Goal: Information Seeking & Learning: Find specific fact

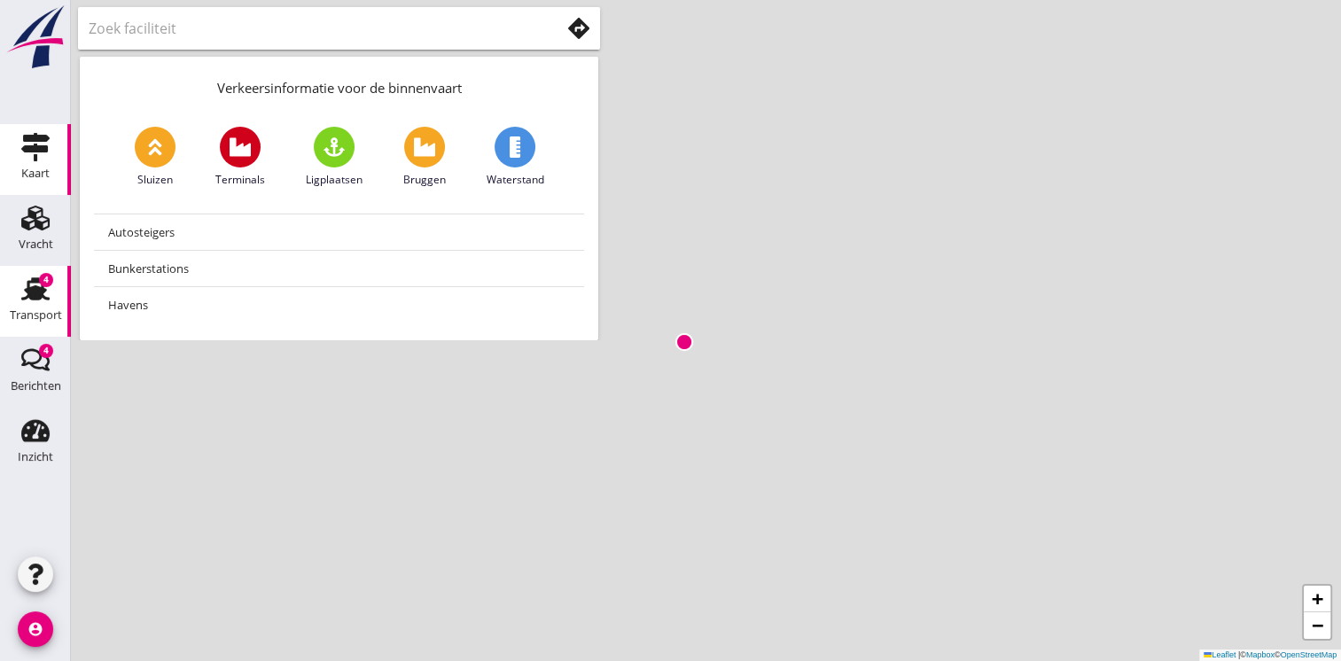
click at [44, 296] on icon "Transport" at bounding box center [35, 289] width 28 height 28
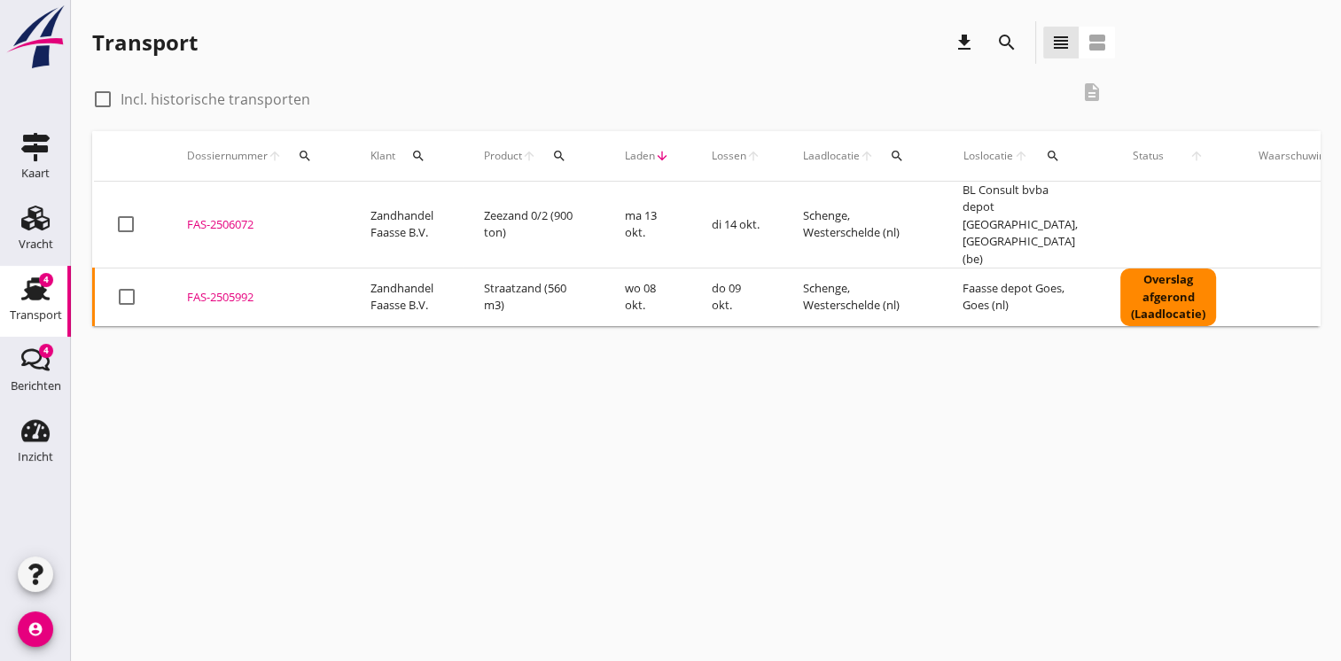
click at [826, 269] on td "Schenge, Westerschelde (nl)" at bounding box center [862, 298] width 160 height 58
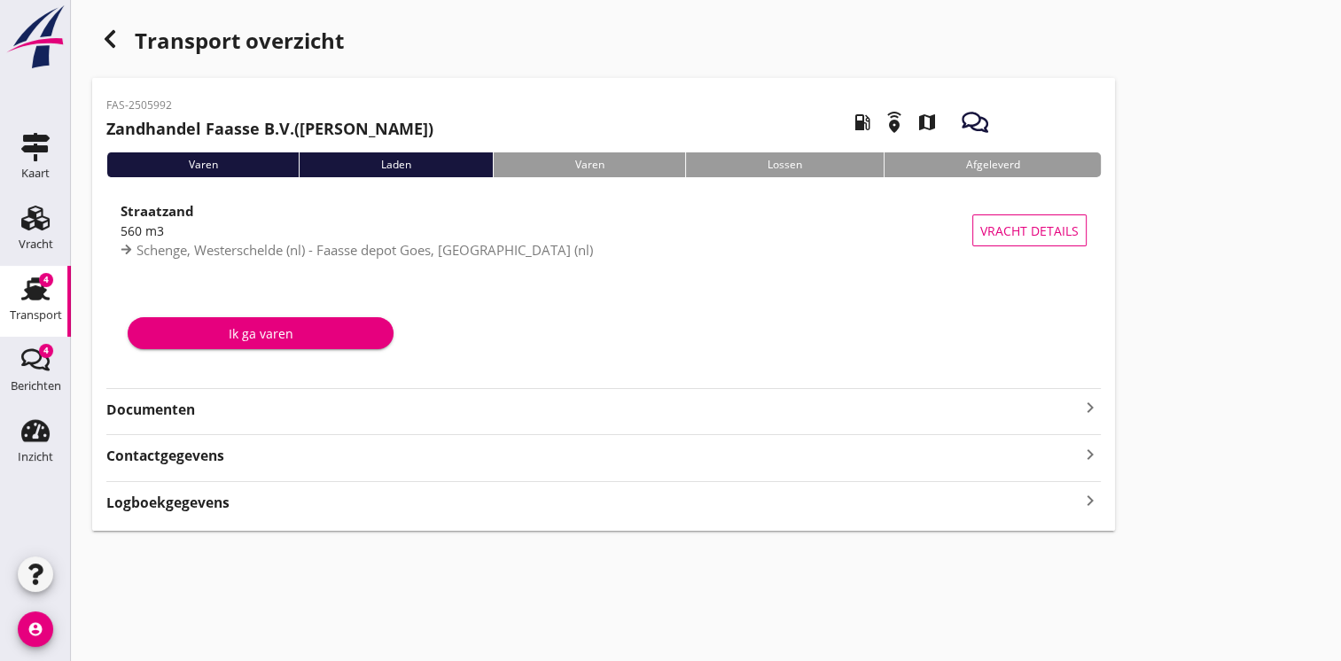
click at [28, 303] on div "Transport" at bounding box center [36, 315] width 52 height 25
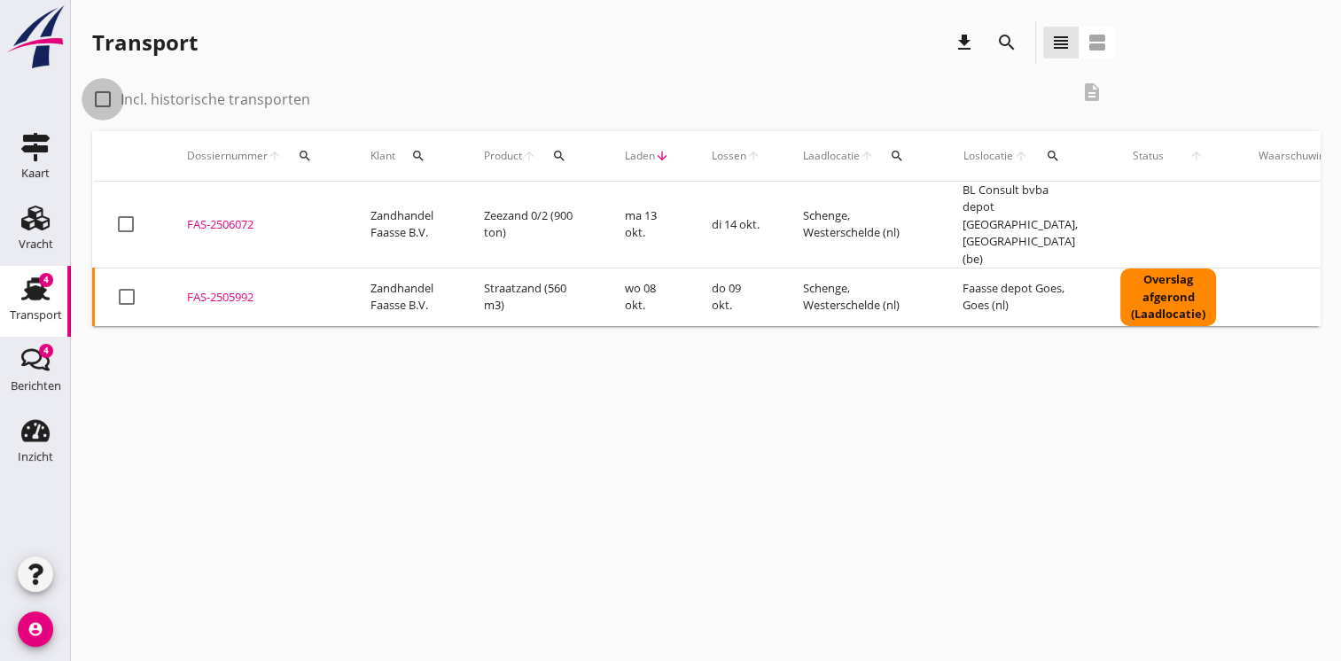
click at [105, 99] on div at bounding box center [103, 99] width 30 height 30
checkbox input "true"
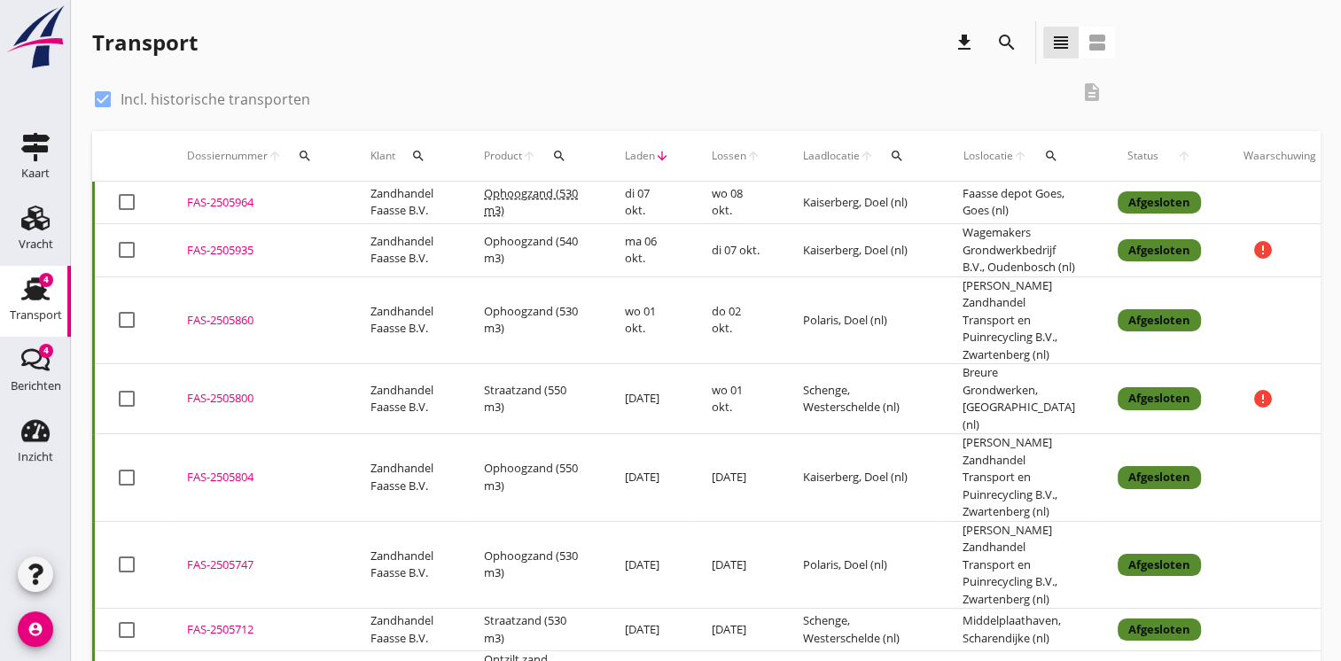
click at [616, 207] on td "di 07 okt." at bounding box center [647, 203] width 87 height 43
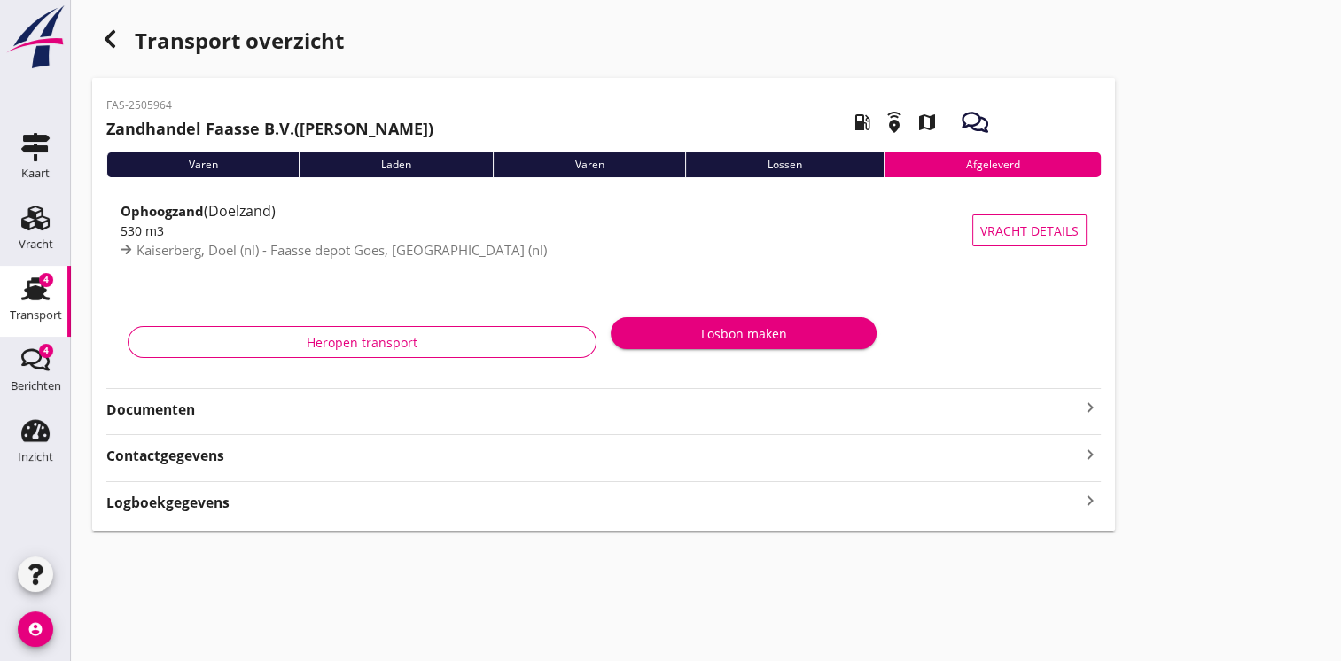
click at [464, 406] on strong "Documenten" at bounding box center [592, 410] width 973 height 20
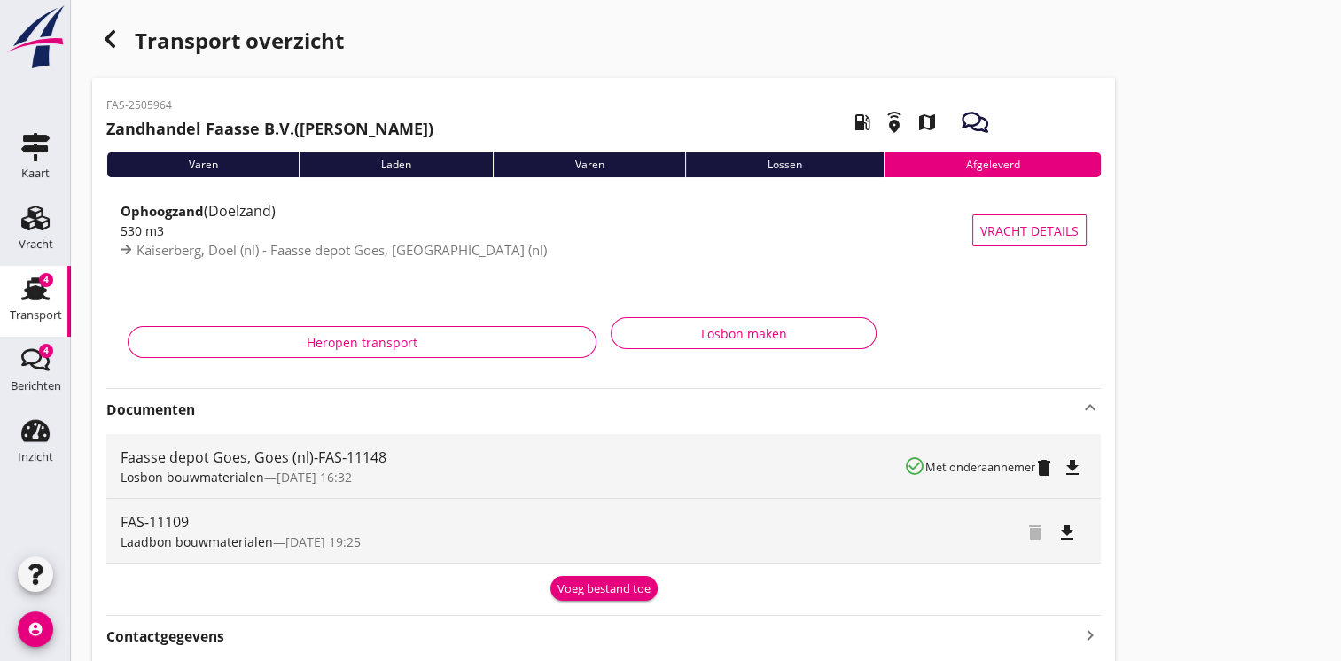
click at [464, 406] on strong "Documenten" at bounding box center [592, 410] width 973 height 20
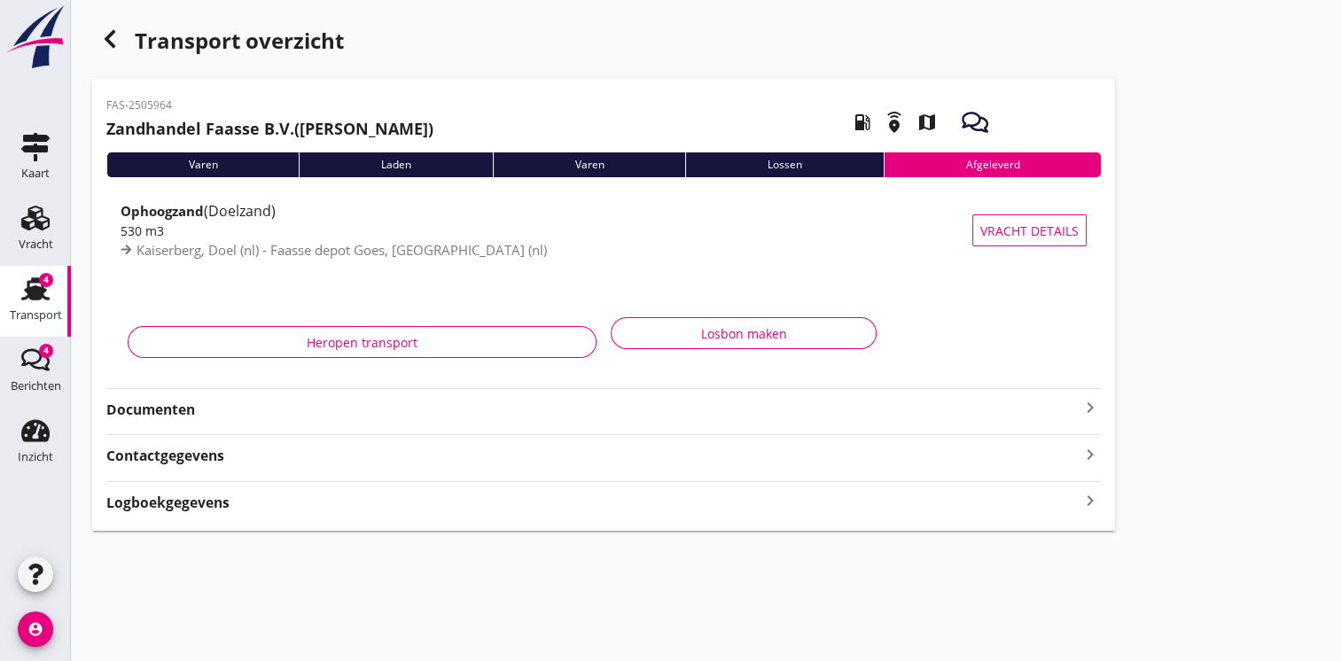
click at [464, 406] on strong "Documenten" at bounding box center [592, 410] width 973 height 20
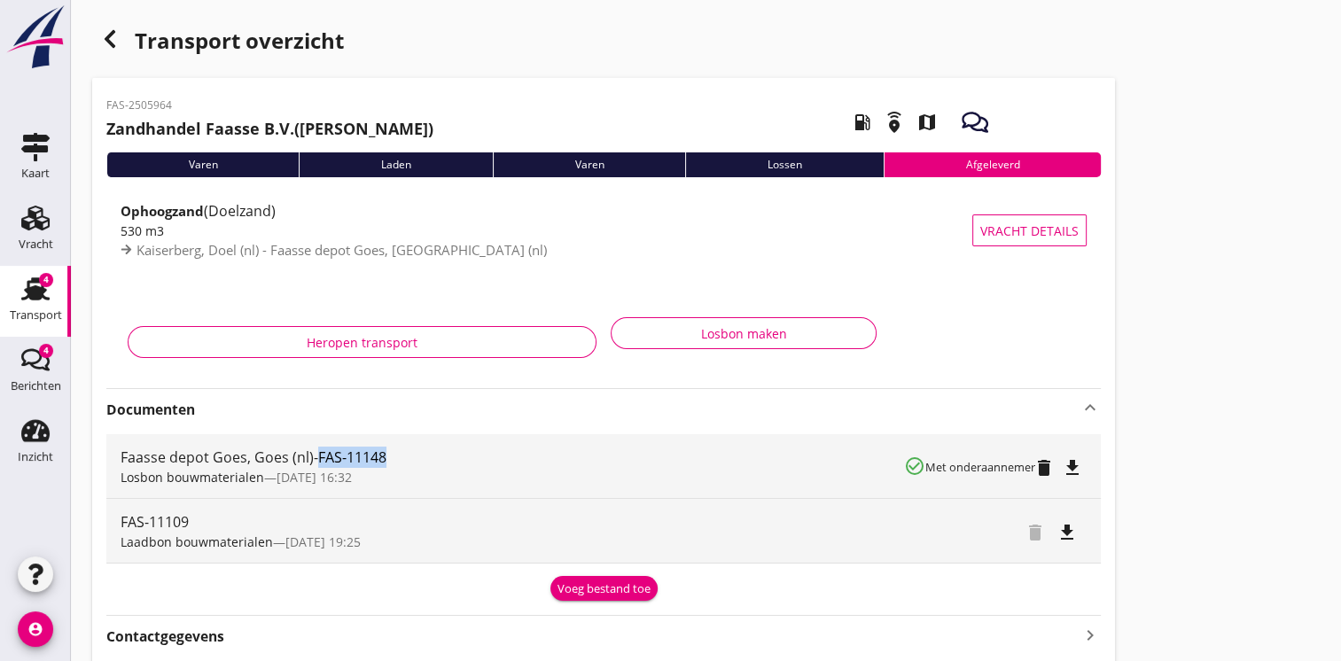
drag, startPoint x: 316, startPoint y: 456, endPoint x: 387, endPoint y: 466, distance: 71.7
click at [387, 466] on div "Faasse depot Goes, Goes (nl)-FAS-11148" at bounding box center [513, 457] width 784 height 21
copy div "FAS-11148"
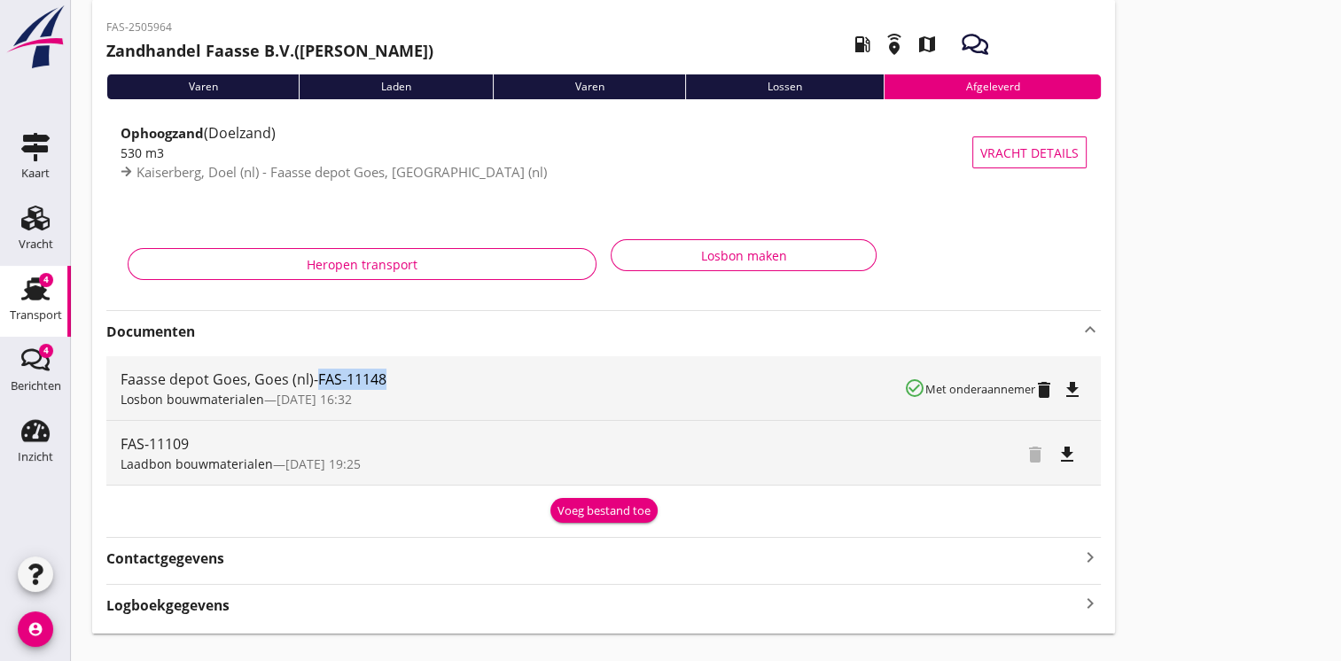
scroll to position [113, 0]
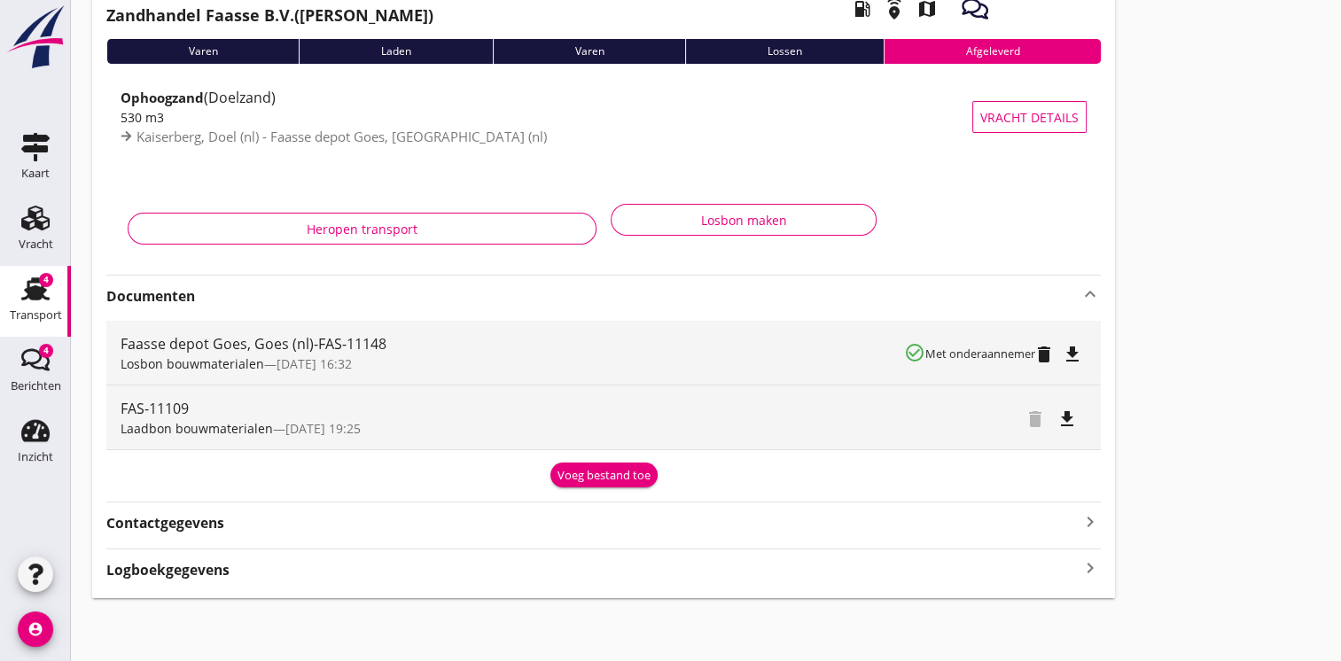
click at [1092, 576] on icon "keyboard_arrow_right" at bounding box center [1090, 569] width 21 height 24
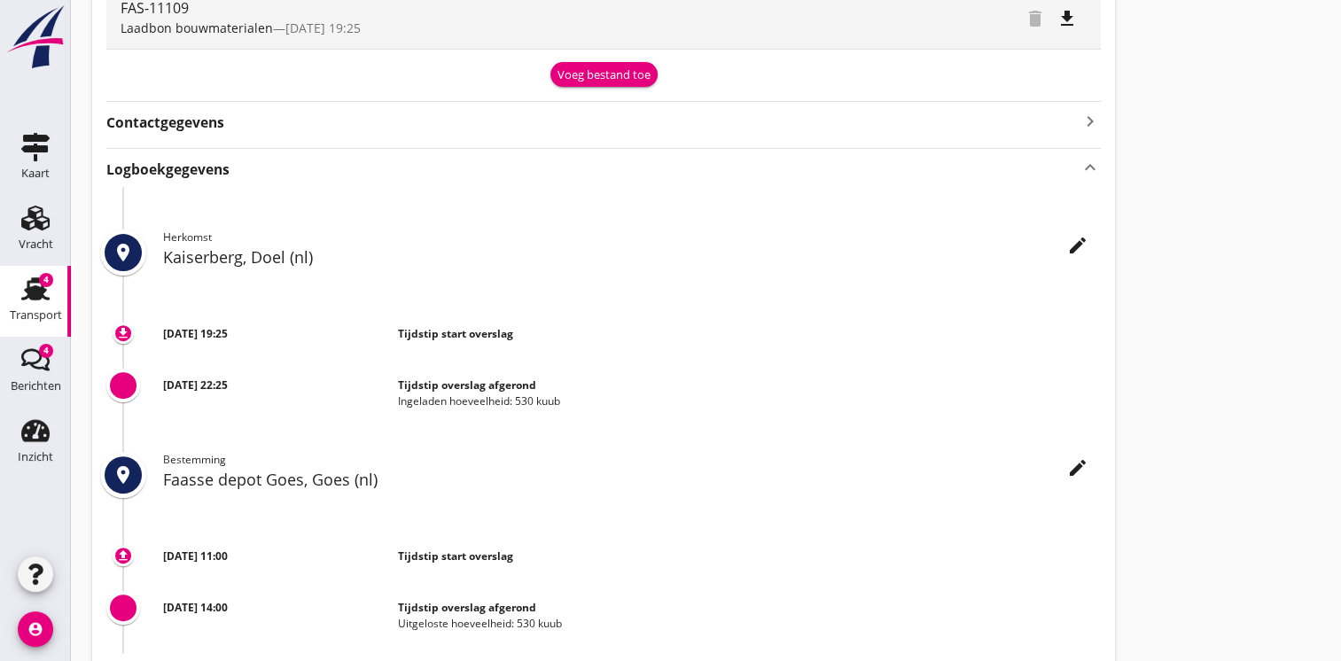
scroll to position [518, 0]
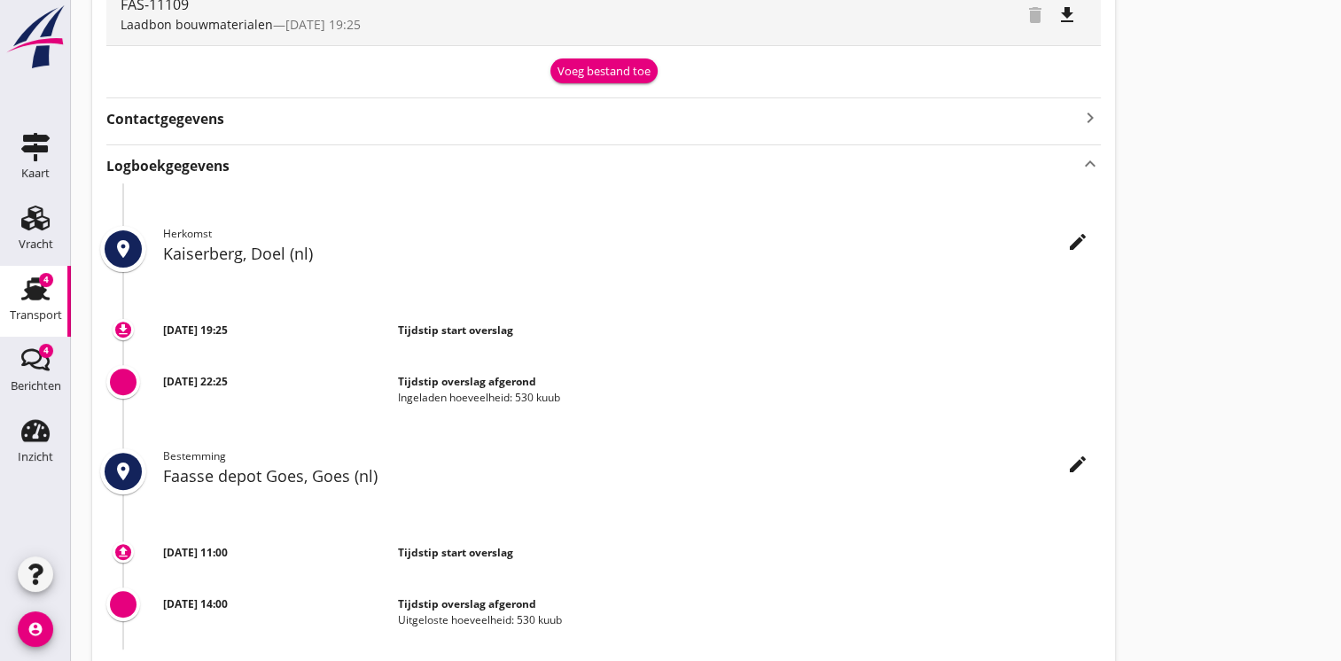
click at [43, 285] on div "4" at bounding box center [46, 280] width 14 height 14
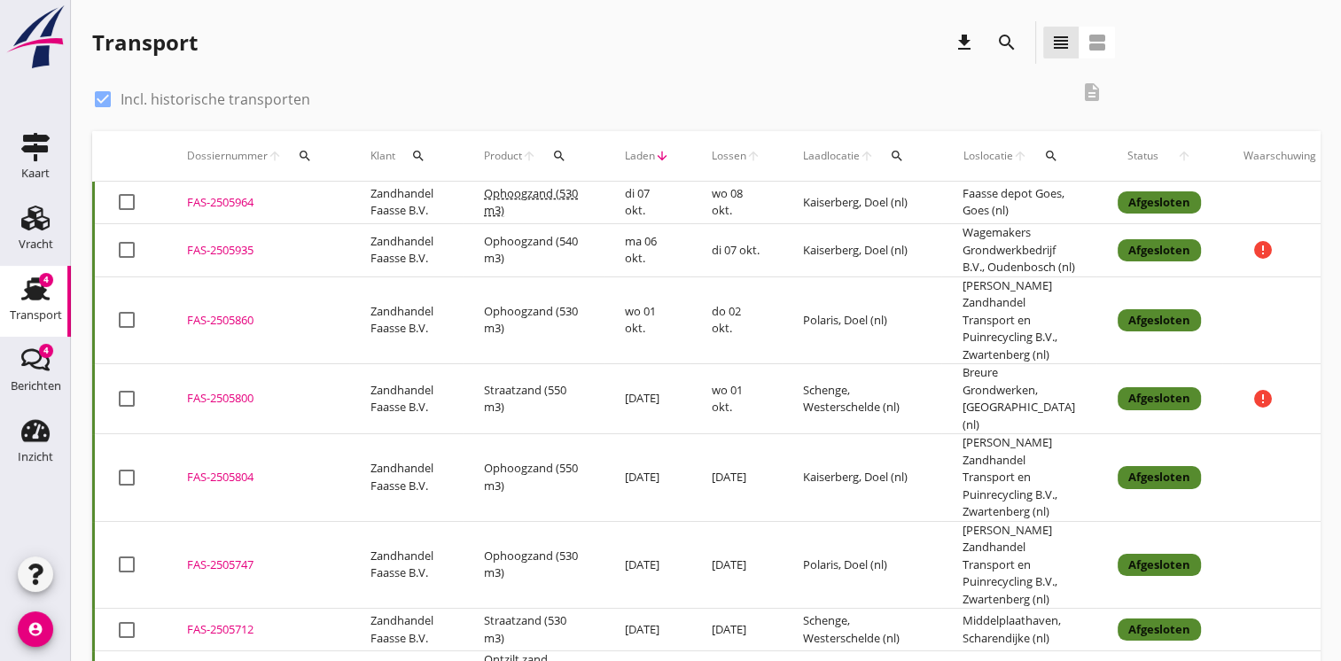
click at [599, 269] on td "Ophoogzand (540 m3)" at bounding box center [533, 250] width 141 height 53
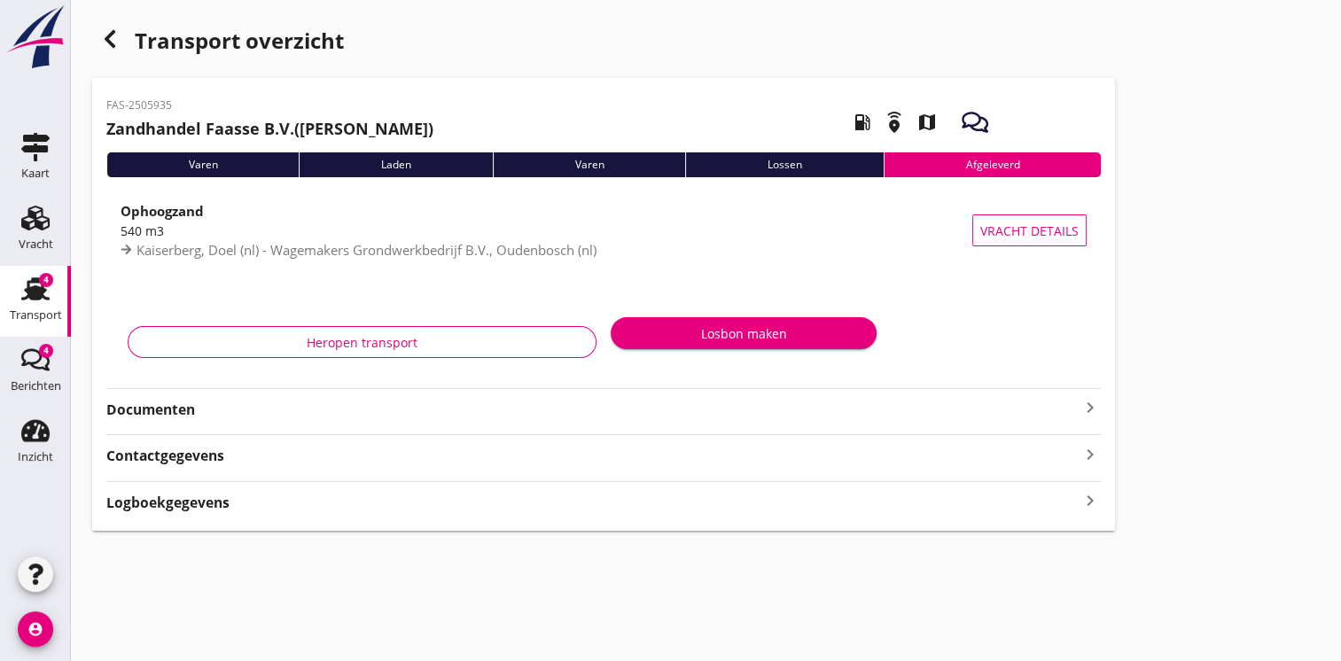
click at [274, 412] on strong "Documenten" at bounding box center [592, 410] width 973 height 20
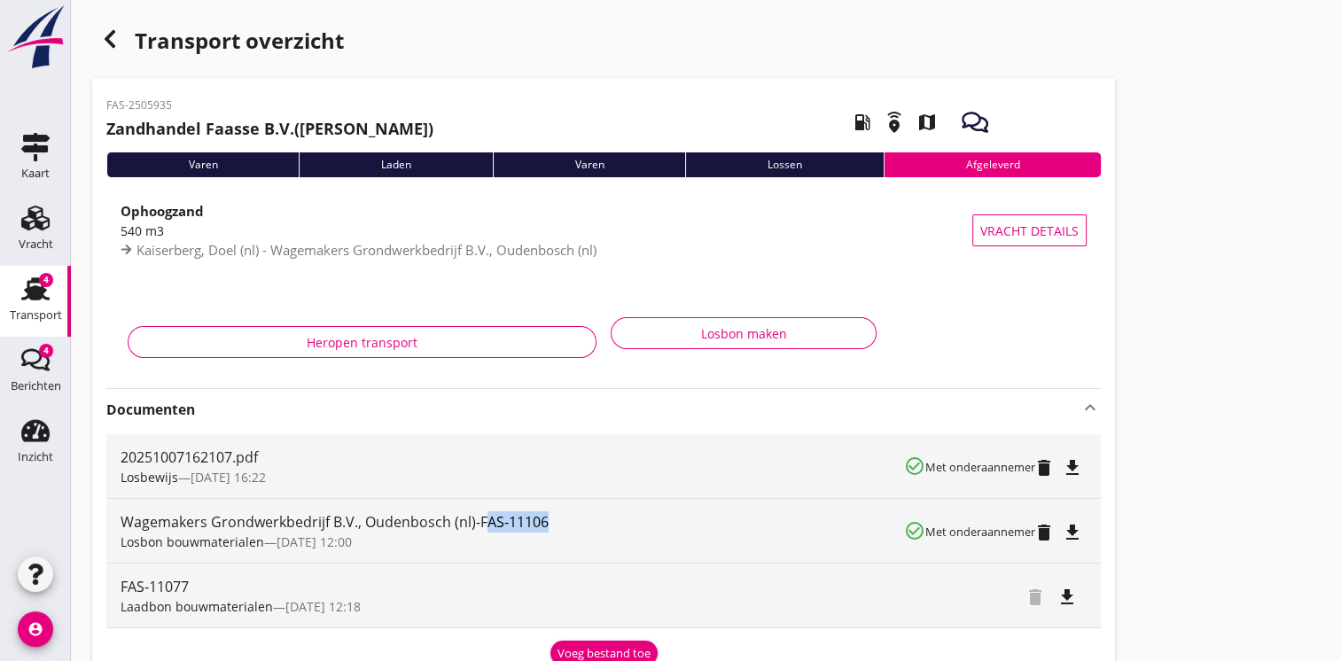
drag, startPoint x: 483, startPoint y: 519, endPoint x: 559, endPoint y: 519, distance: 76.2
click at [559, 519] on div "Wagemakers Grondwerkbedrijf B.V., Oudenbosch (nl)-FAS-11106" at bounding box center [513, 521] width 784 height 21
drag, startPoint x: 559, startPoint y: 519, endPoint x: 474, endPoint y: 517, distance: 85.1
click at [474, 517] on div "Wagemakers Grondwerkbedrijf B.V., Oudenbosch (nl)-FAS-11106" at bounding box center [513, 521] width 784 height 21
drag, startPoint x: 479, startPoint y: 517, endPoint x: 592, endPoint y: 509, distance: 113.7
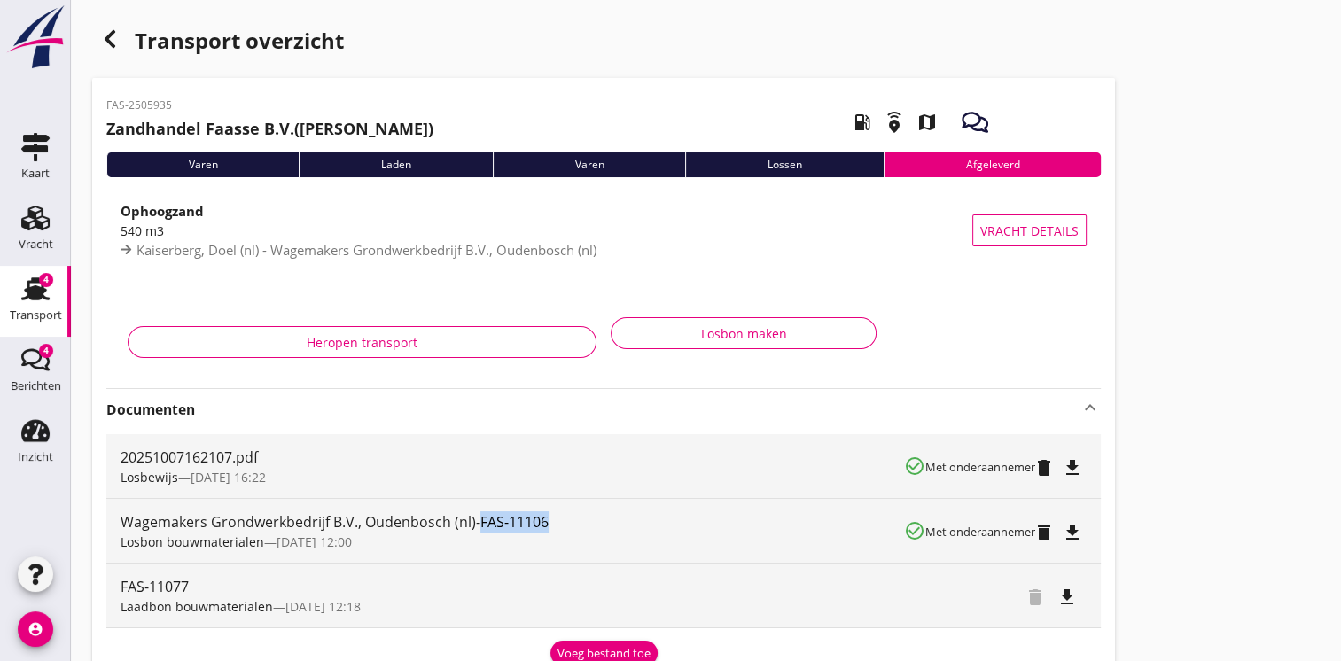
click at [592, 509] on div "Wagemakers Grondwerkbedrijf B.V., Oudenbosch (nl)-FAS-11106 Losbon bouwmaterial…" at bounding box center [513, 531] width 784 height 64
copy div "FAS-11106"
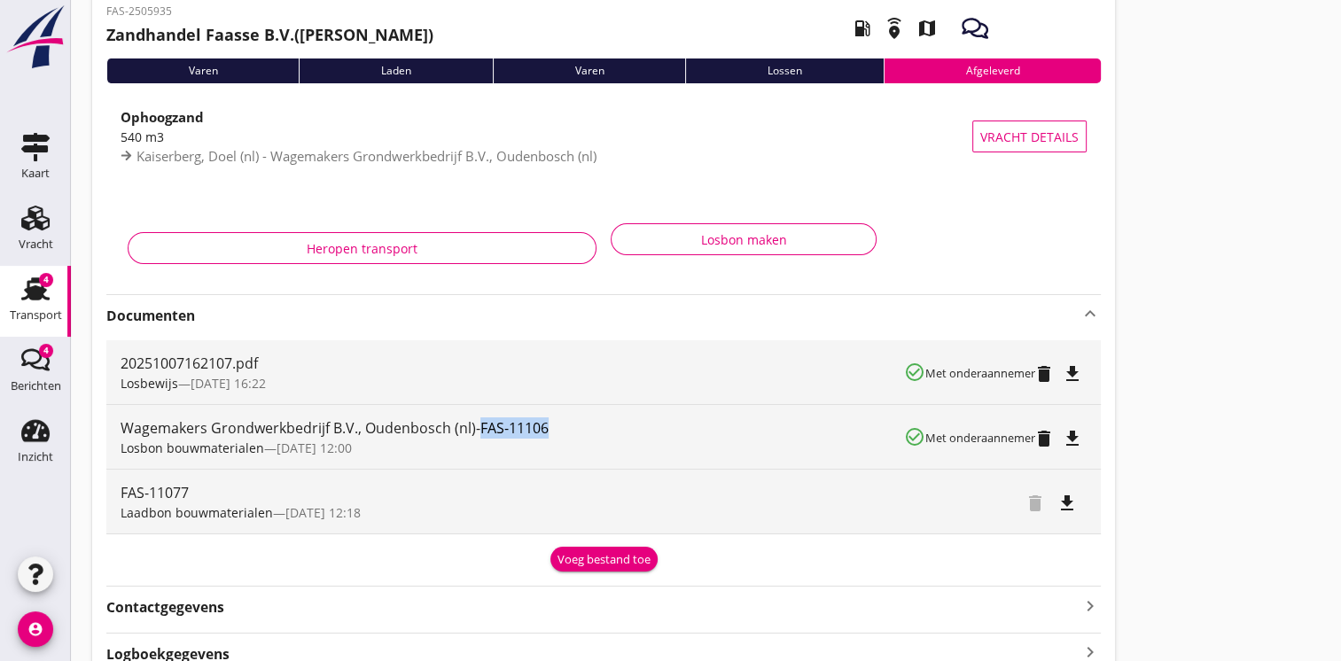
scroll to position [177, 0]
